Goal: Transaction & Acquisition: Purchase product/service

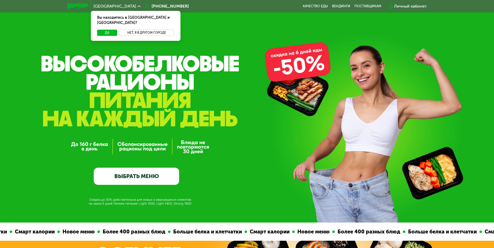
click at [136, 30] on button "Нет, я в другом городе" at bounding box center [146, 33] width 55 height 6
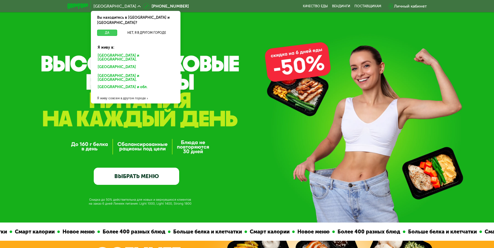
click at [105, 30] on button "Да" at bounding box center [107, 33] width 20 height 6
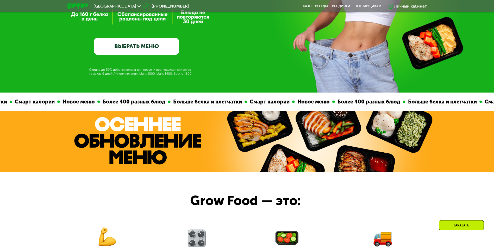
click at [142, 54] on link "ВЫБРАТЬ МЕНЮ" at bounding box center [136, 46] width 85 height 17
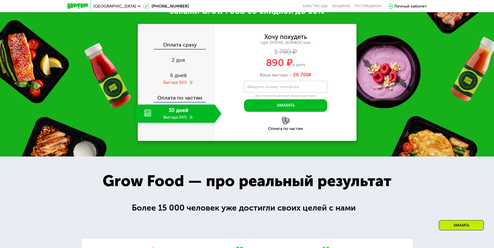
scroll to position [690, 0]
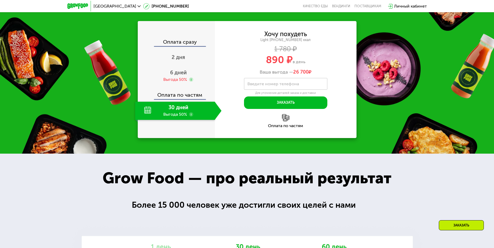
click at [180, 120] on div "30 дней Выгода 50%" at bounding box center [175, 111] width 80 height 18
click at [173, 120] on div "30 дней Выгода 50%" at bounding box center [175, 111] width 80 height 18
click at [145, 120] on div "30 дней Выгода 50%" at bounding box center [175, 111] width 80 height 18
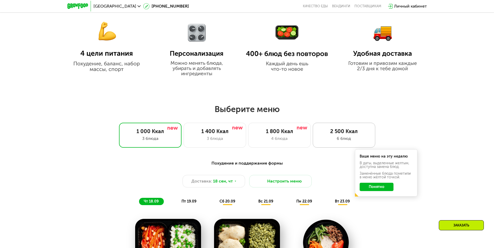
scroll to position [343, 0]
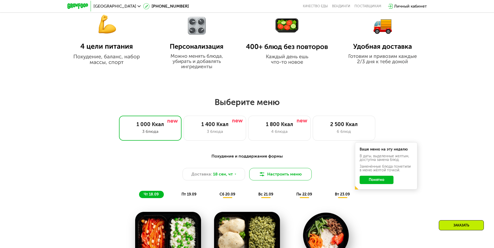
click at [272, 174] on button "Настроить меню" at bounding box center [280, 174] width 62 height 12
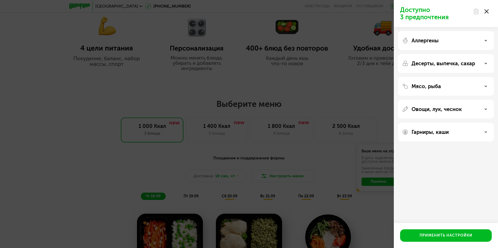
click at [350, 191] on div "Доступно 3 предпочтения Аллергены Десерты, выпечка, сахар Мясо, рыба Овощи, лук…" at bounding box center [249, 124] width 498 height 248
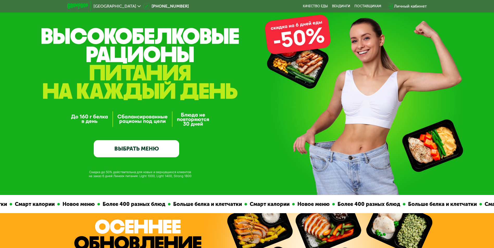
scroll to position [0, 0]
